Goal: Task Accomplishment & Management: Complete application form

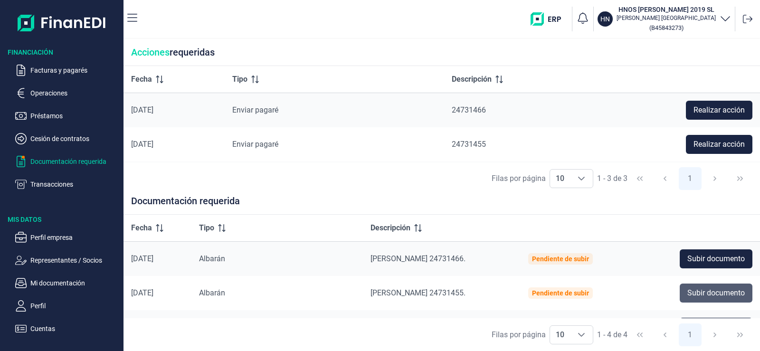
click at [733, 290] on span "Subir documento" at bounding box center [715, 292] width 57 height 11
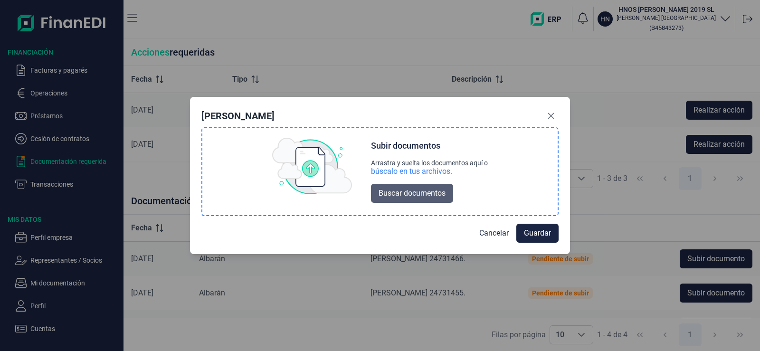
click at [429, 194] on span "Buscar documentos" at bounding box center [412, 193] width 67 height 11
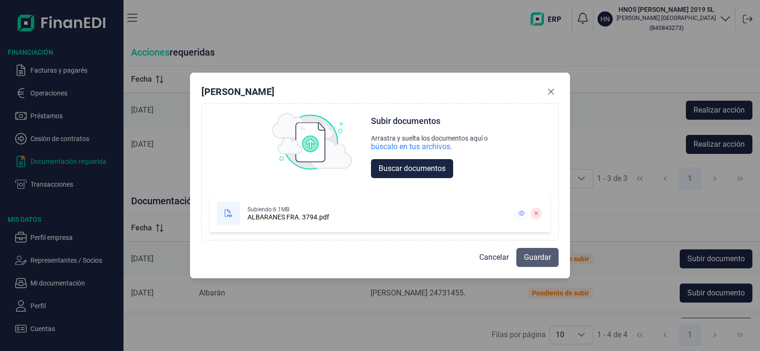
click at [532, 257] on span "Guardar" at bounding box center [537, 257] width 27 height 11
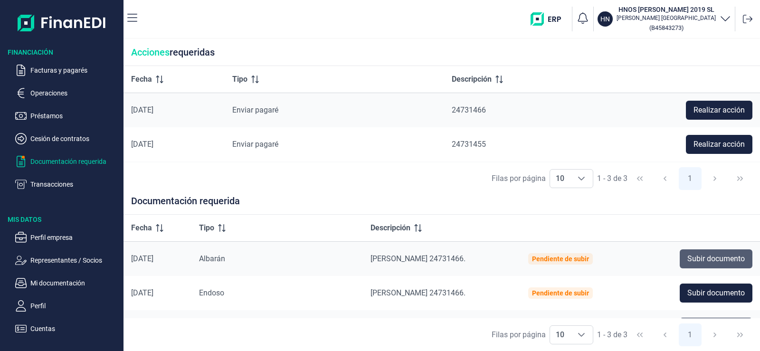
click at [736, 260] on span "Subir documento" at bounding box center [715, 258] width 57 height 11
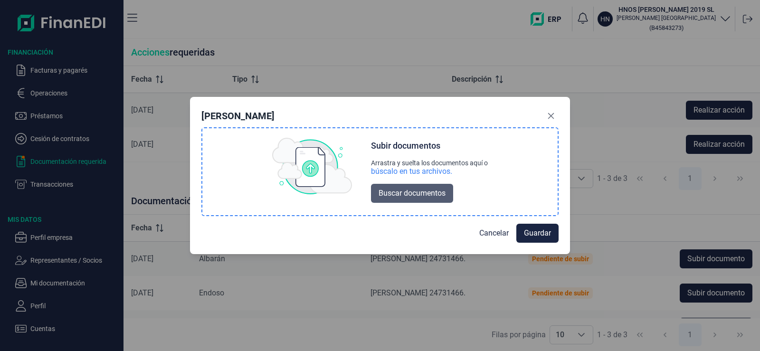
click at [421, 194] on span "Buscar documentos" at bounding box center [412, 193] width 67 height 11
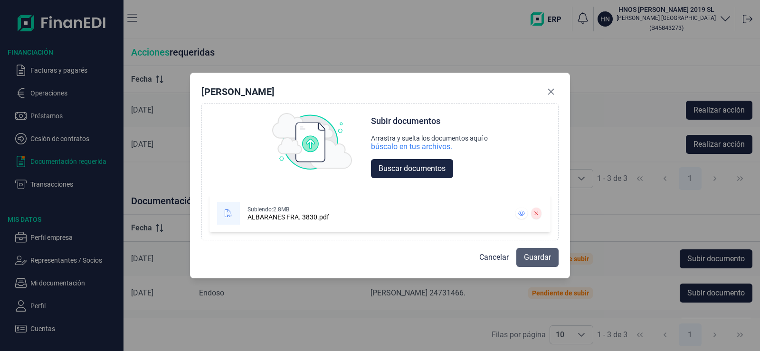
click at [534, 255] on span "Guardar" at bounding box center [537, 257] width 27 height 11
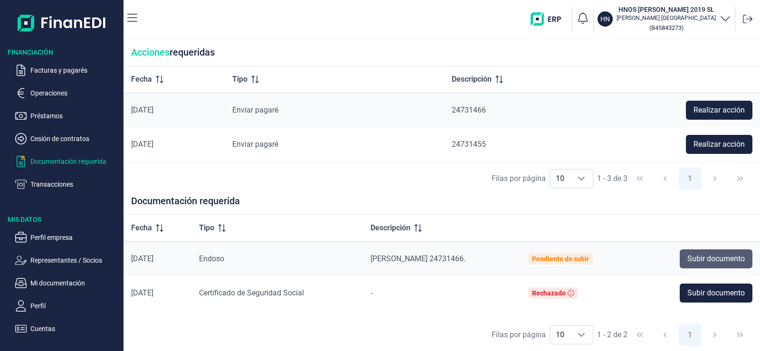
click at [728, 259] on span "Subir documento" at bounding box center [715, 258] width 57 height 11
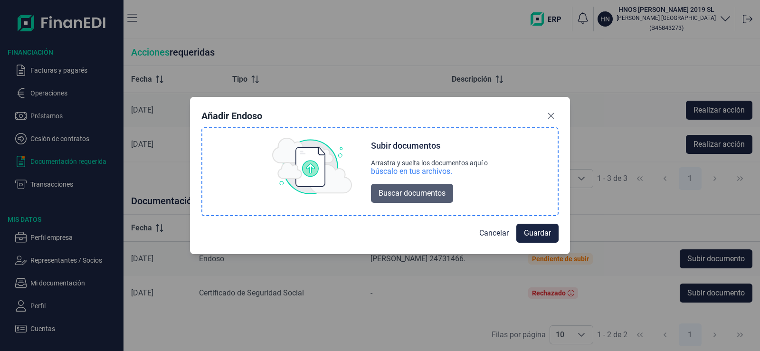
click at [430, 191] on span "Buscar documentos" at bounding box center [412, 193] width 67 height 11
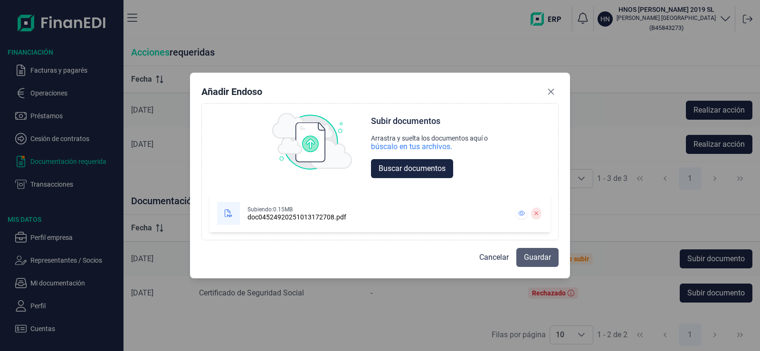
click at [546, 264] on button "Guardar" at bounding box center [537, 257] width 42 height 19
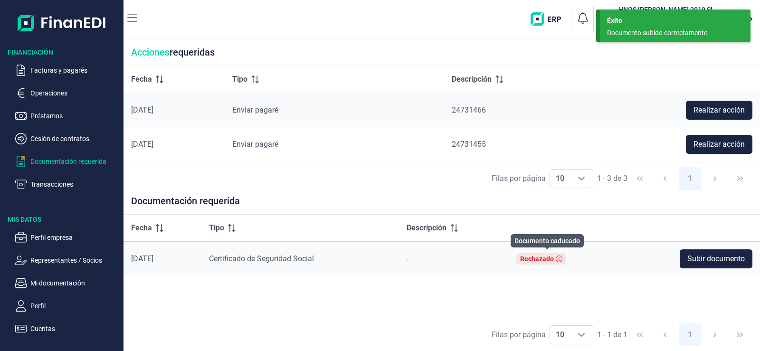
click at [562, 258] on icon at bounding box center [559, 259] width 7 height 7
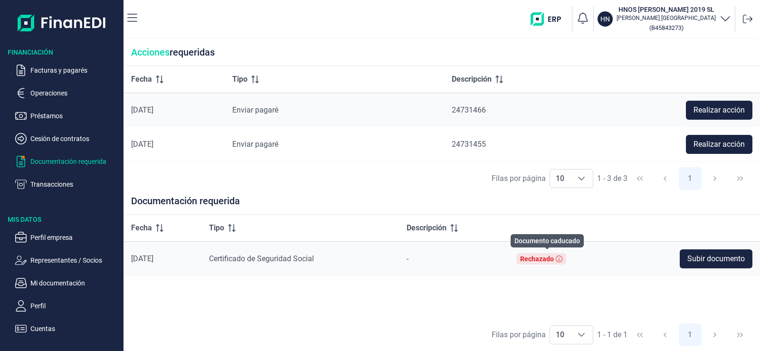
click at [562, 259] on icon at bounding box center [559, 259] width 7 height 7
click at [548, 258] on div "Rechazado" at bounding box center [537, 259] width 34 height 8
